Goal: Information Seeking & Learning: Learn about a topic

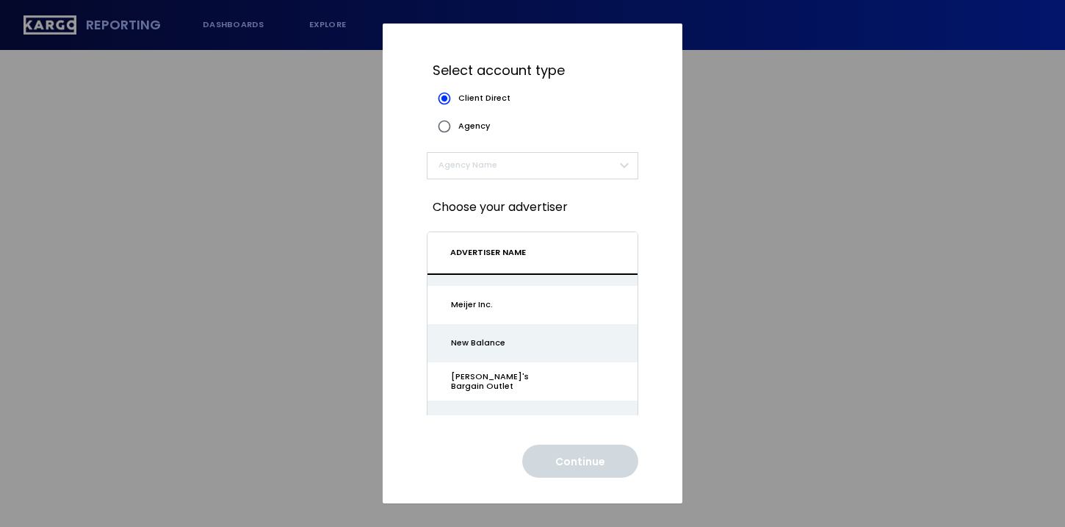
scroll to position [1364, 0]
click at [472, 132] on label "Agency" at bounding box center [461, 126] width 60 height 28
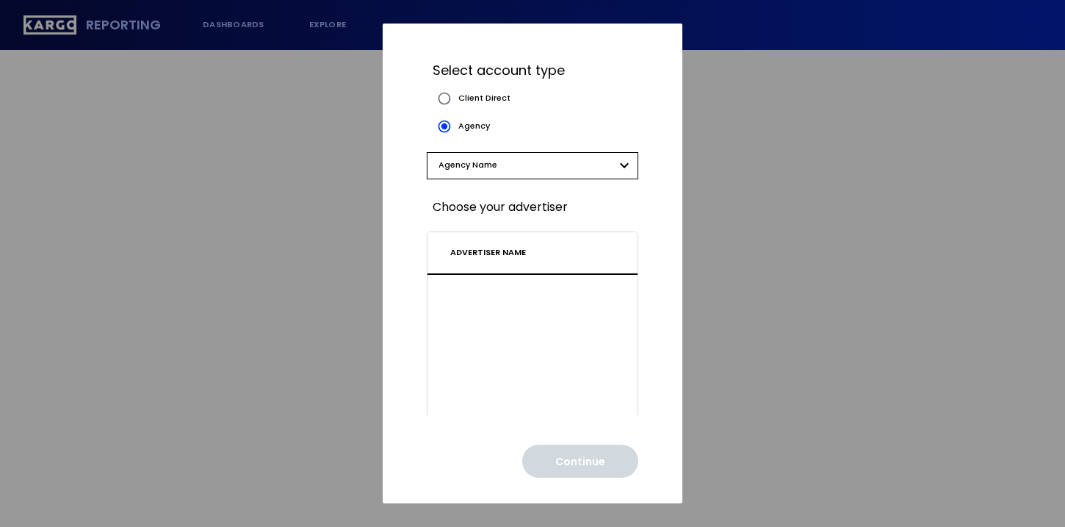
click at [494, 168] on body "Reporting dashboards explore Select account type Client Direct Agency Agency Na…" at bounding box center [532, 263] width 1065 height 527
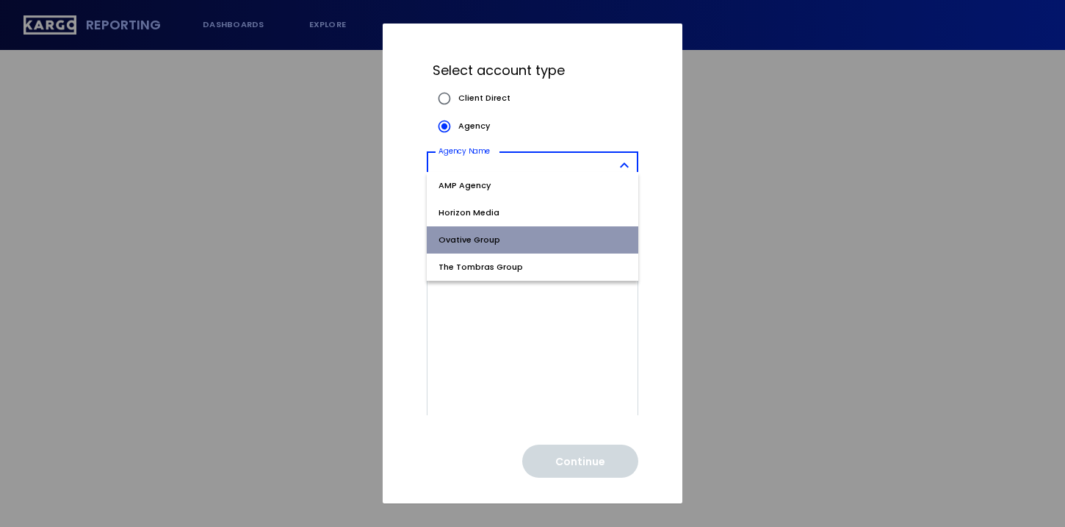
click at [502, 234] on span "Ovative Group" at bounding box center [533, 240] width 188 height 12
type input "*"
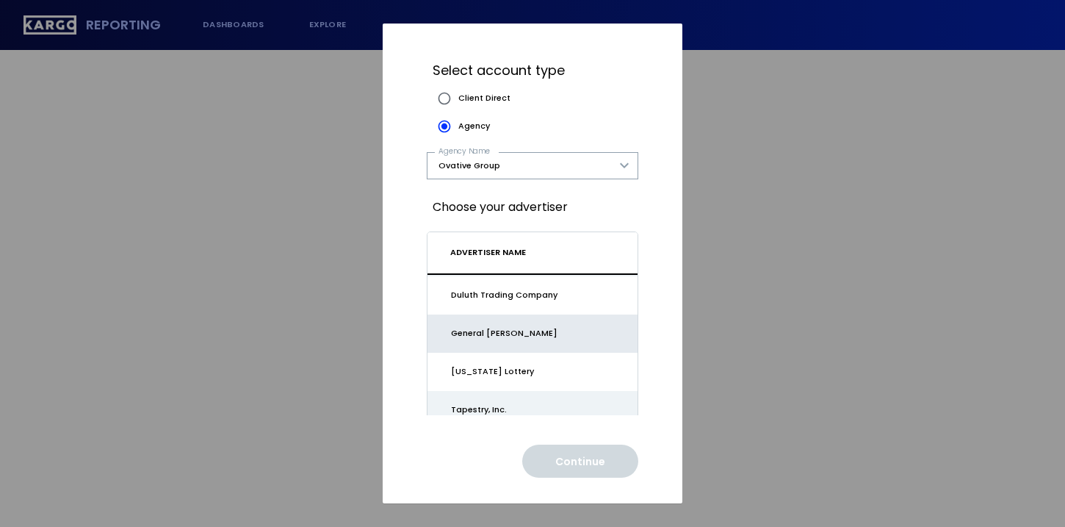
click at [569, 338] on td "General [PERSON_NAME]" at bounding box center [533, 333] width 210 height 38
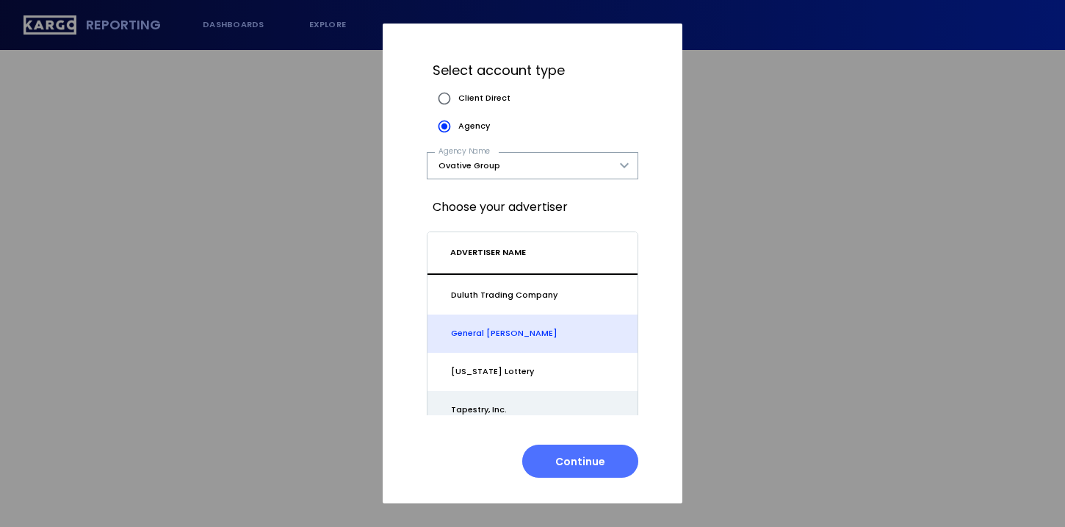
click at [584, 450] on button "Continue" at bounding box center [580, 461] width 116 height 33
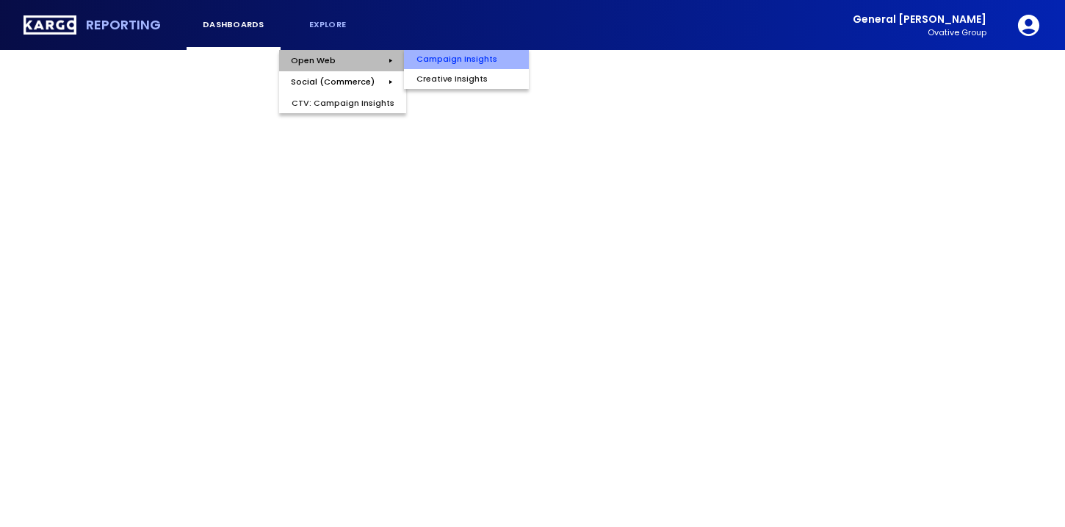
click at [415, 54] on div "Campaign Insights" at bounding box center [456, 58] width 105 height 21
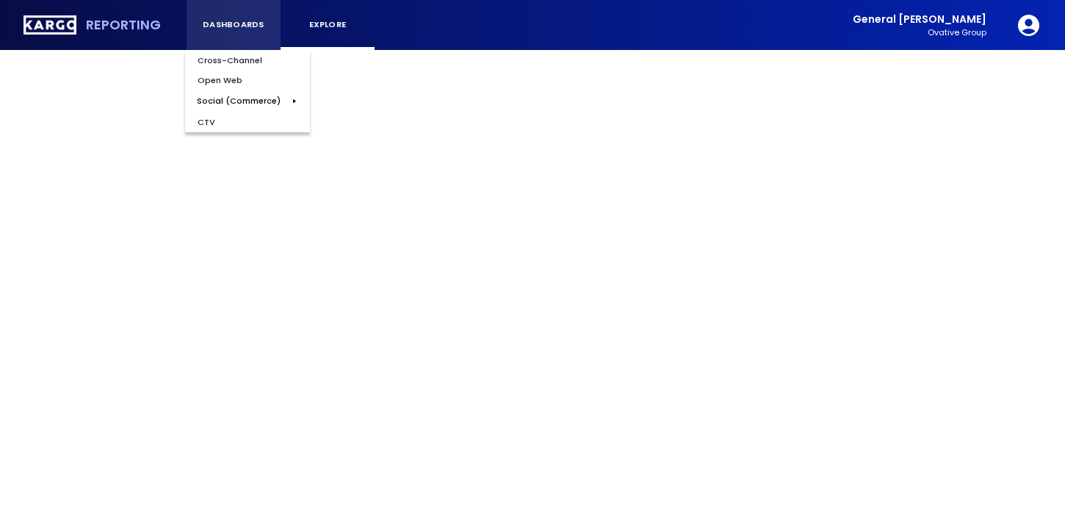
click at [246, 21] on div "dashboards" at bounding box center [233, 25] width 71 height 10
click at [234, 32] on button "dashboards" at bounding box center [234, 25] width 94 height 50
click at [234, 37] on button "dashboards" at bounding box center [234, 25] width 94 height 50
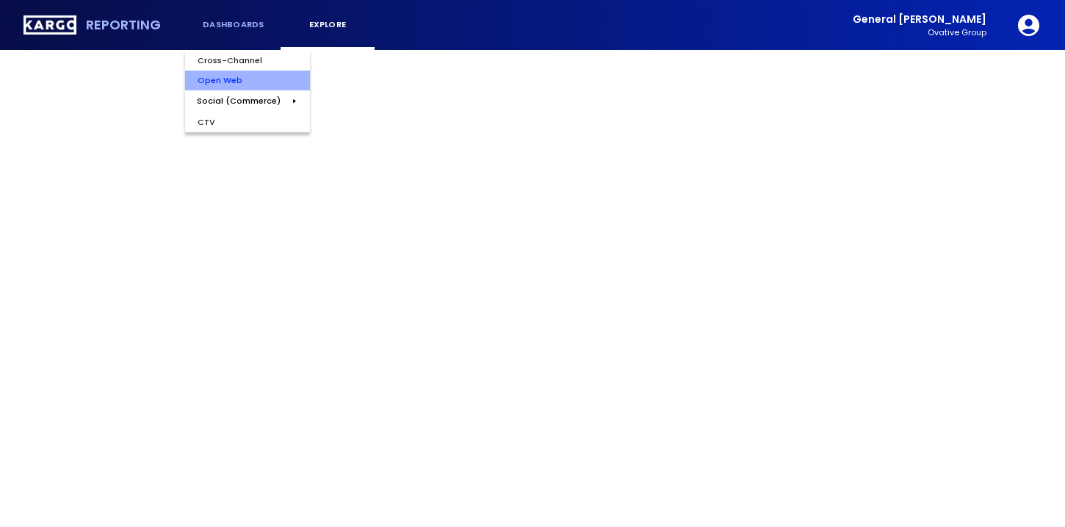
click at [250, 78] on div "Open Web" at bounding box center [219, 81] width 69 height 21
